Goal: Transaction & Acquisition: Purchase product/service

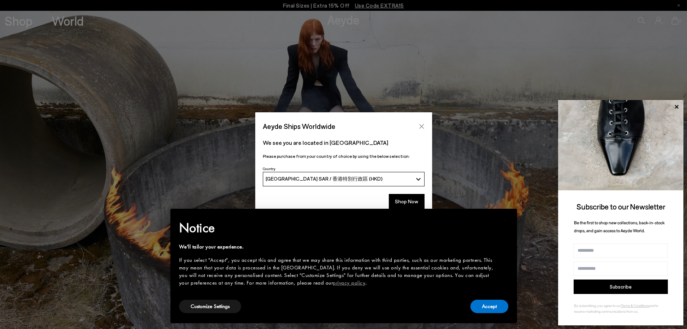
click at [419, 124] on icon "Close" at bounding box center [422, 126] width 6 height 6
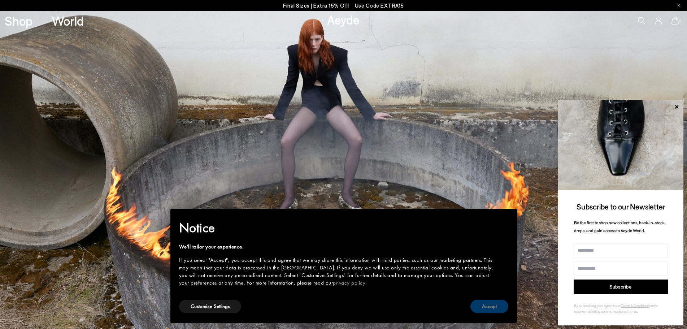
click at [496, 306] on button "Accept" at bounding box center [489, 306] width 38 height 13
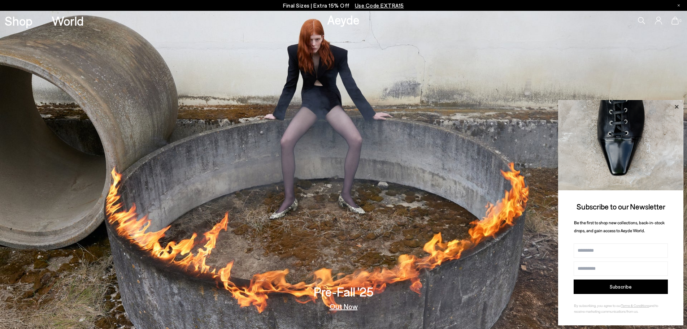
click at [679, 102] on icon at bounding box center [676, 106] width 9 height 9
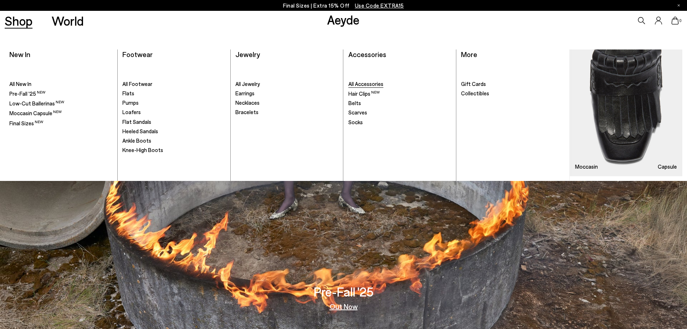
click at [365, 84] on span "All Accessories" at bounding box center [365, 84] width 35 height 6
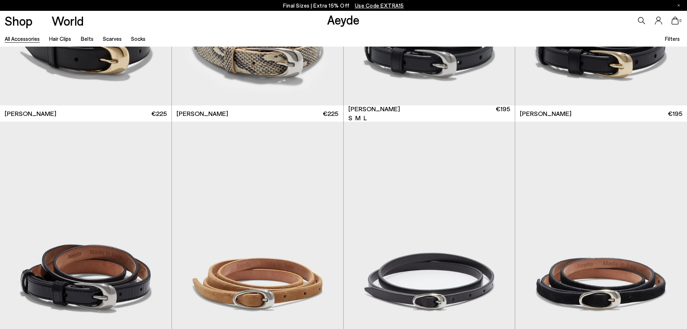
scroll to position [1119, 0]
